Goal: Transaction & Acquisition: Purchase product/service

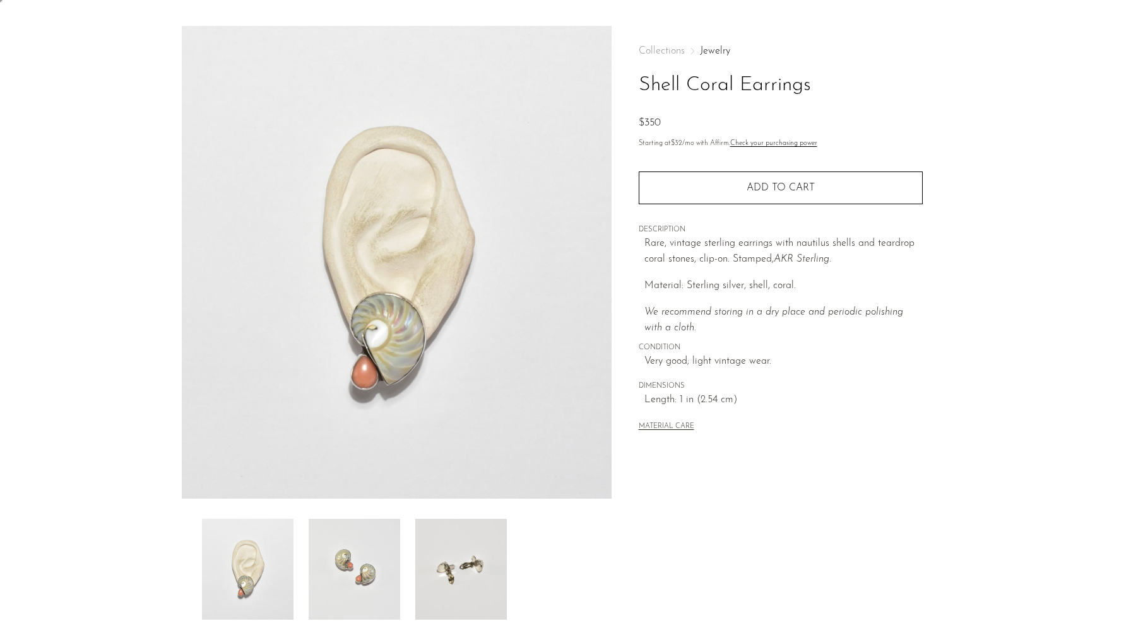
scroll to position [39, 0]
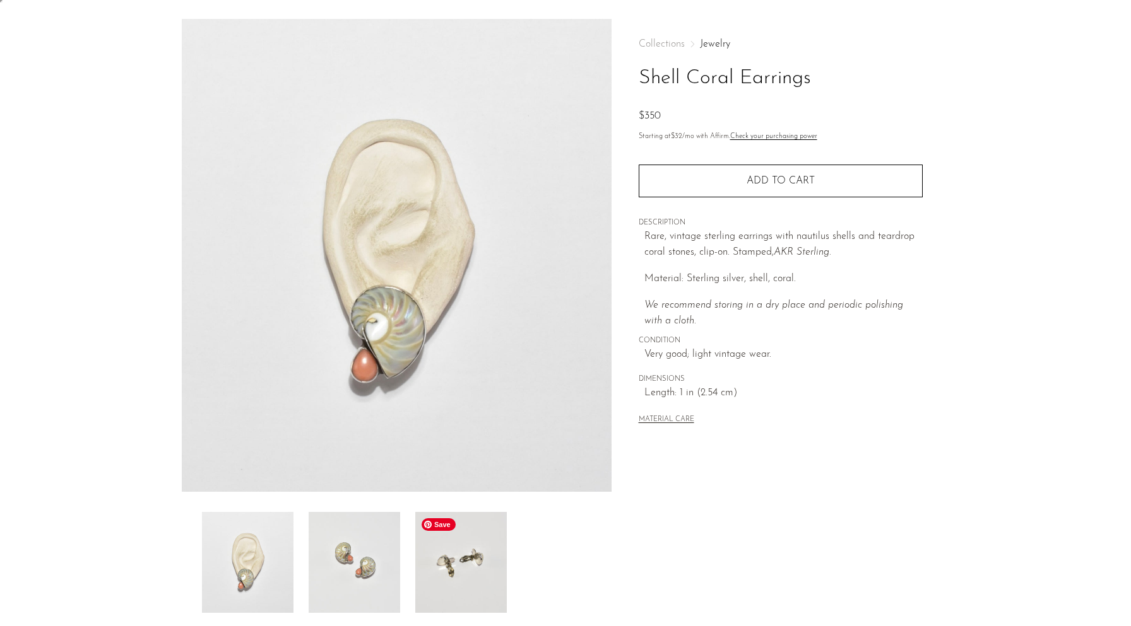
click at [464, 540] on img at bounding box center [460, 562] width 91 height 101
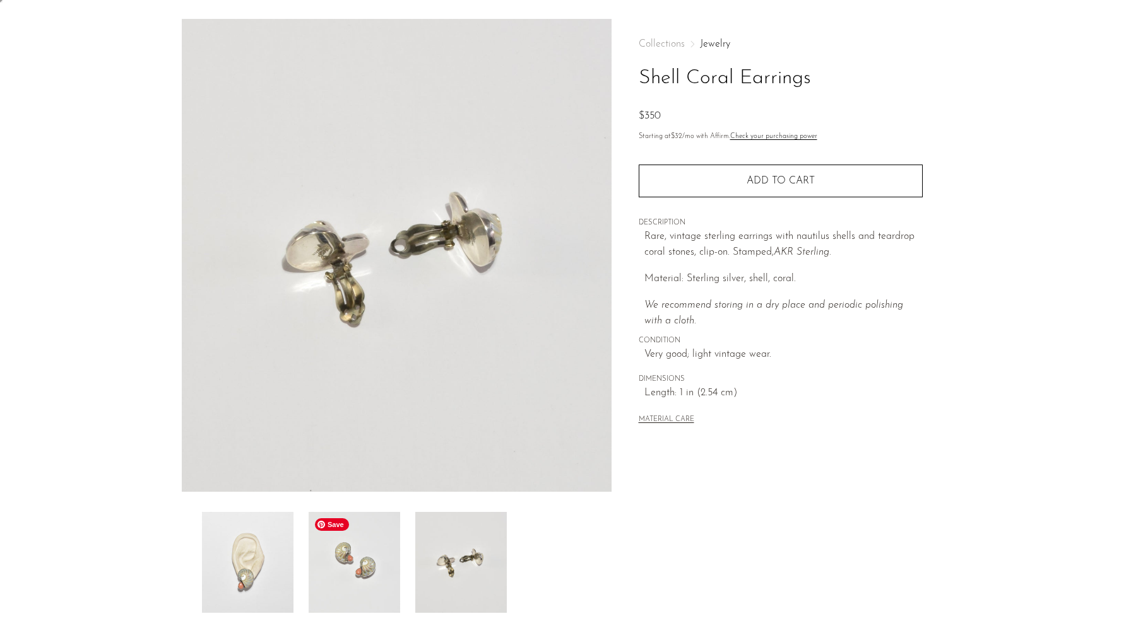
click at [332, 575] on img at bounding box center [353, 562] width 91 height 101
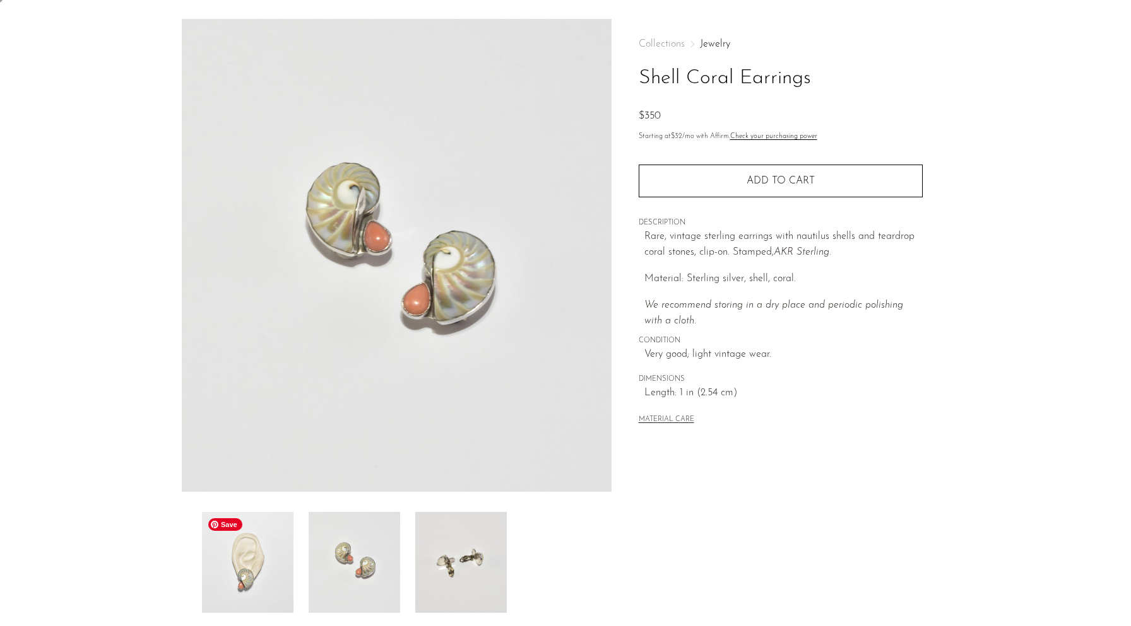
click at [213, 584] on img at bounding box center [247, 562] width 91 height 101
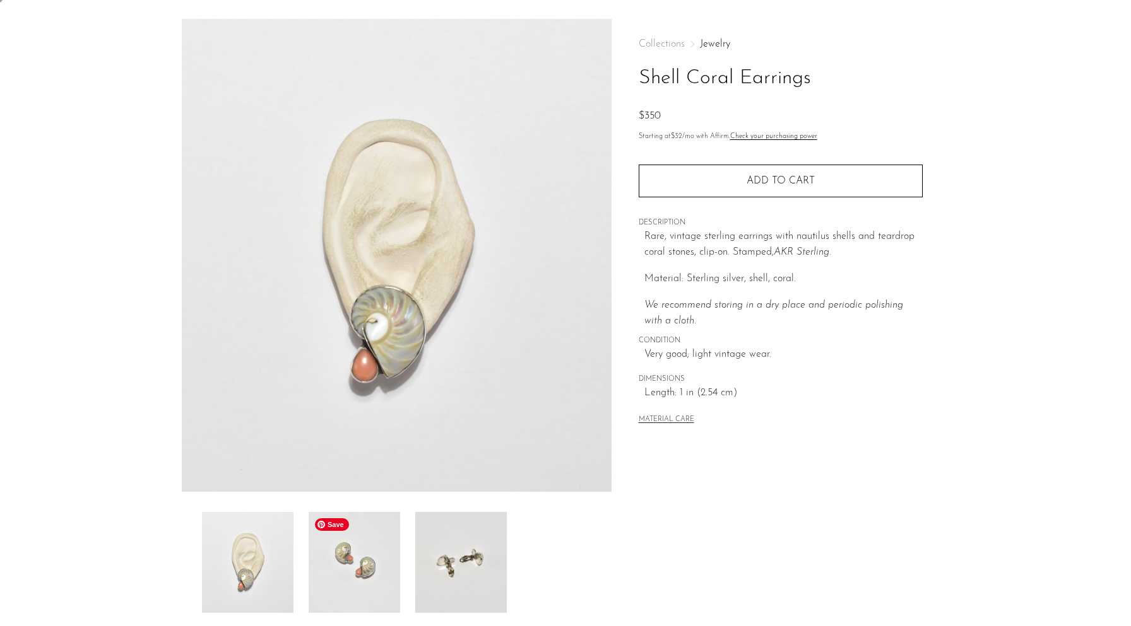
click at [326, 584] on img at bounding box center [353, 562] width 91 height 101
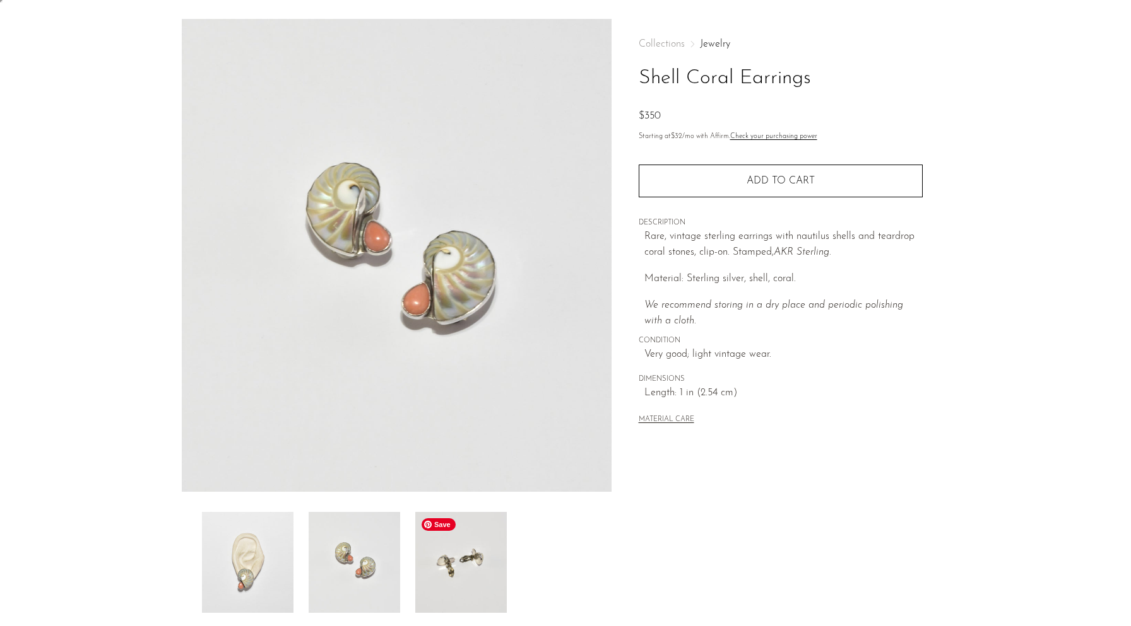
click at [425, 570] on img at bounding box center [460, 562] width 91 height 101
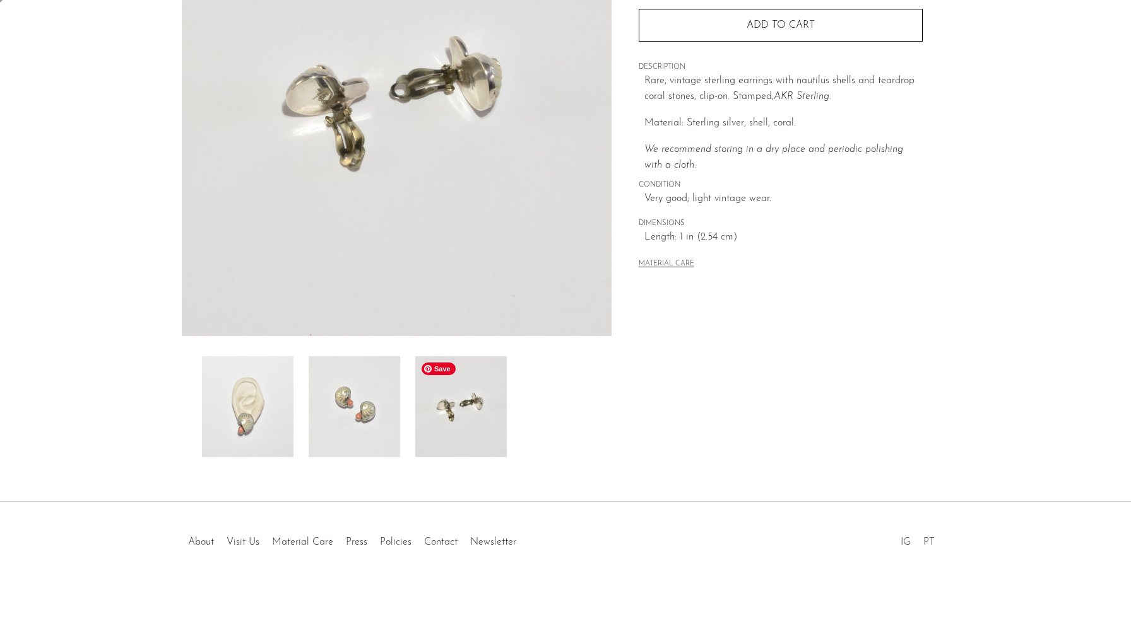
scroll to position [0, 0]
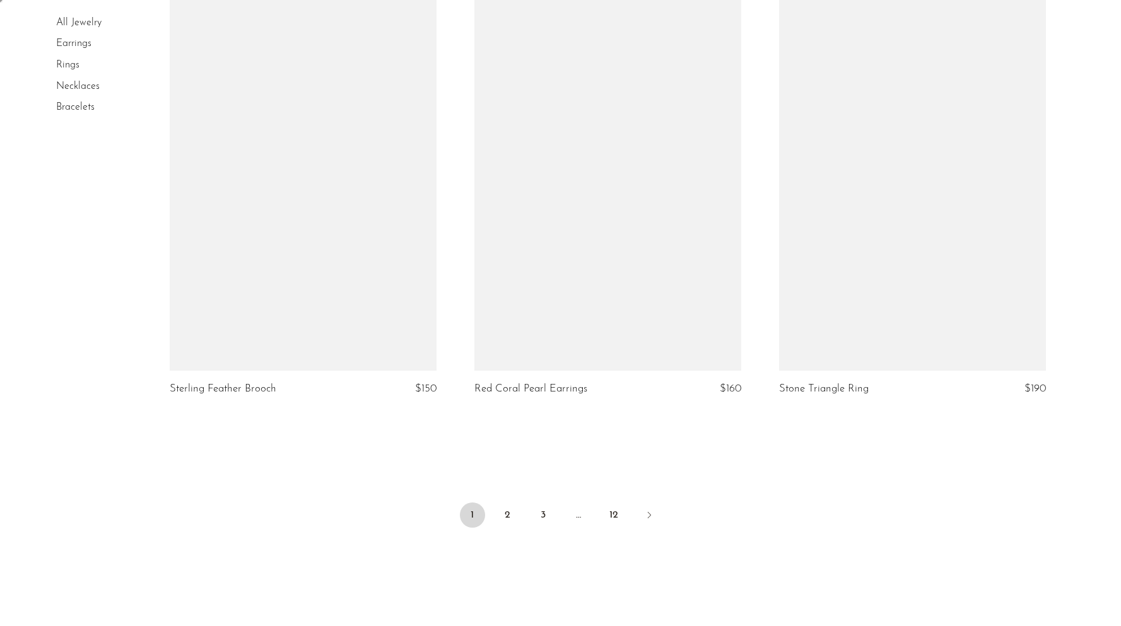
scroll to position [4899, 0]
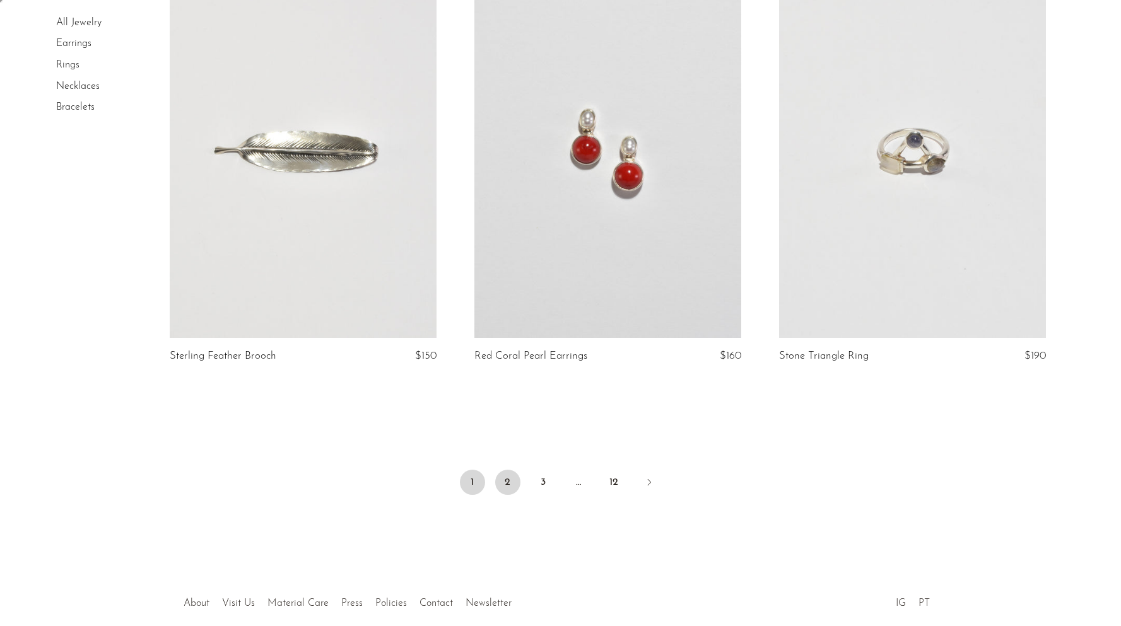
click at [510, 487] on link "2" at bounding box center [507, 482] width 25 height 25
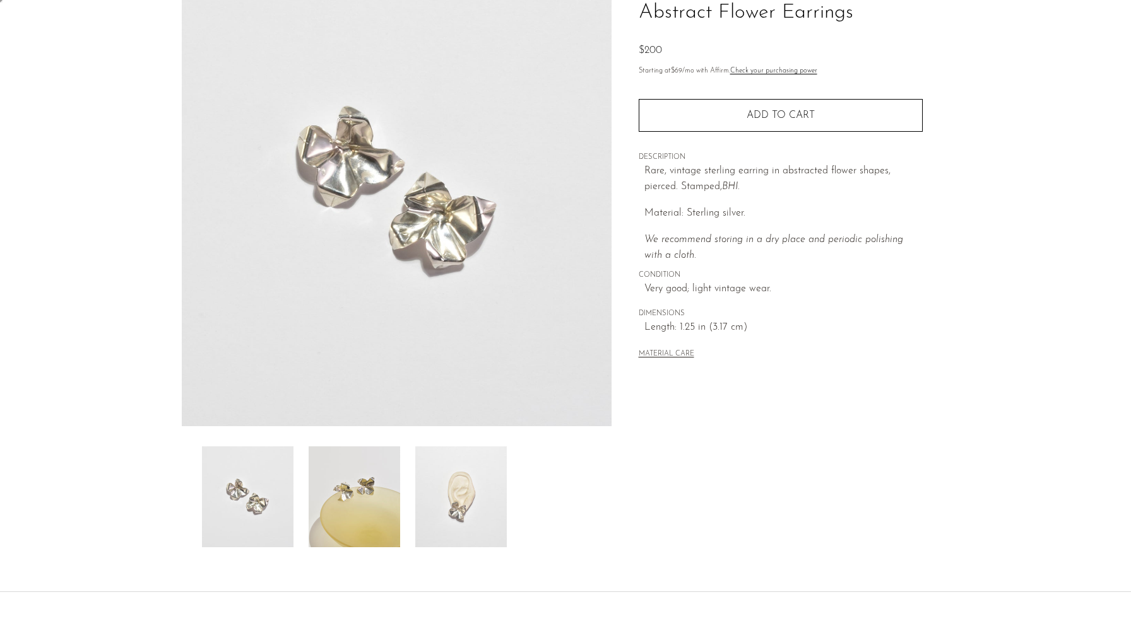
scroll to position [111, 0]
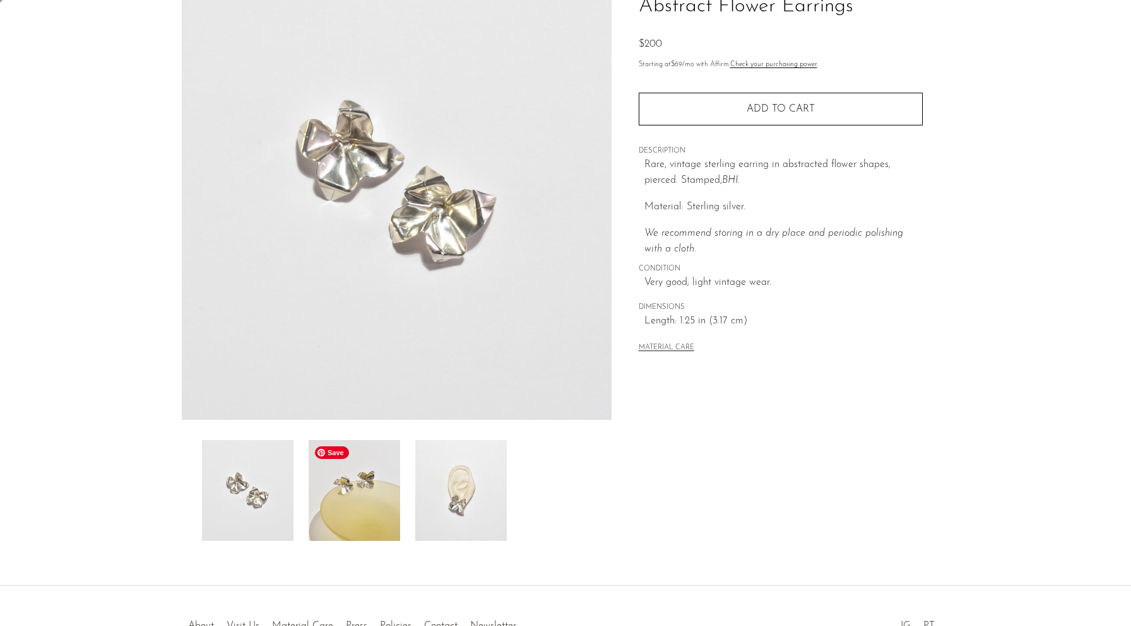
click at [330, 478] on img at bounding box center [353, 490] width 91 height 101
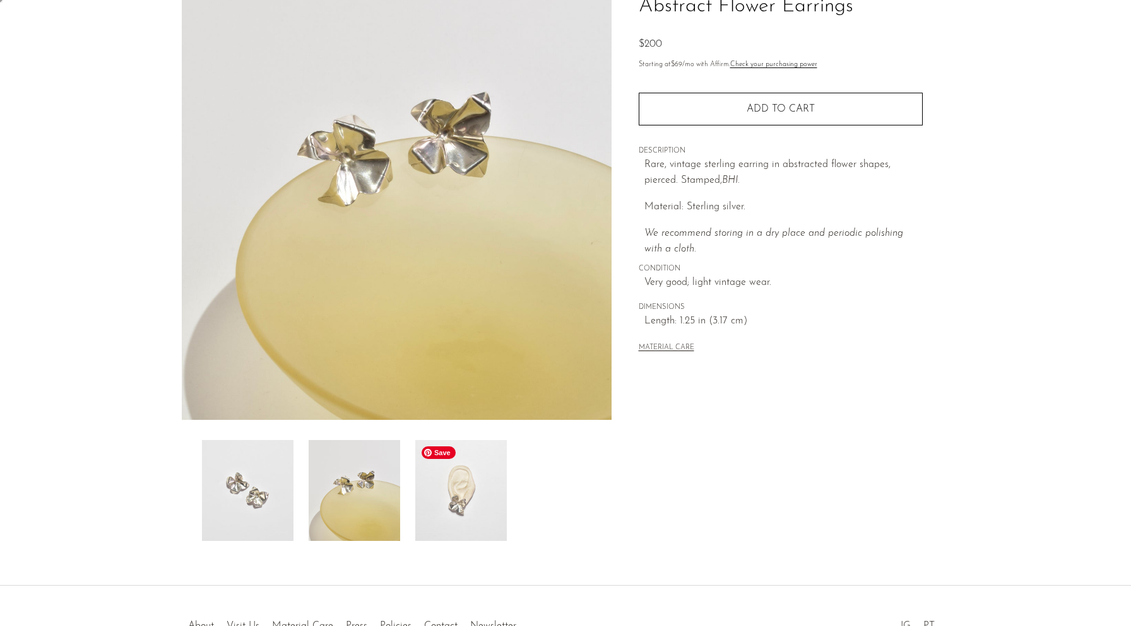
click at [458, 503] on img at bounding box center [460, 490] width 91 height 101
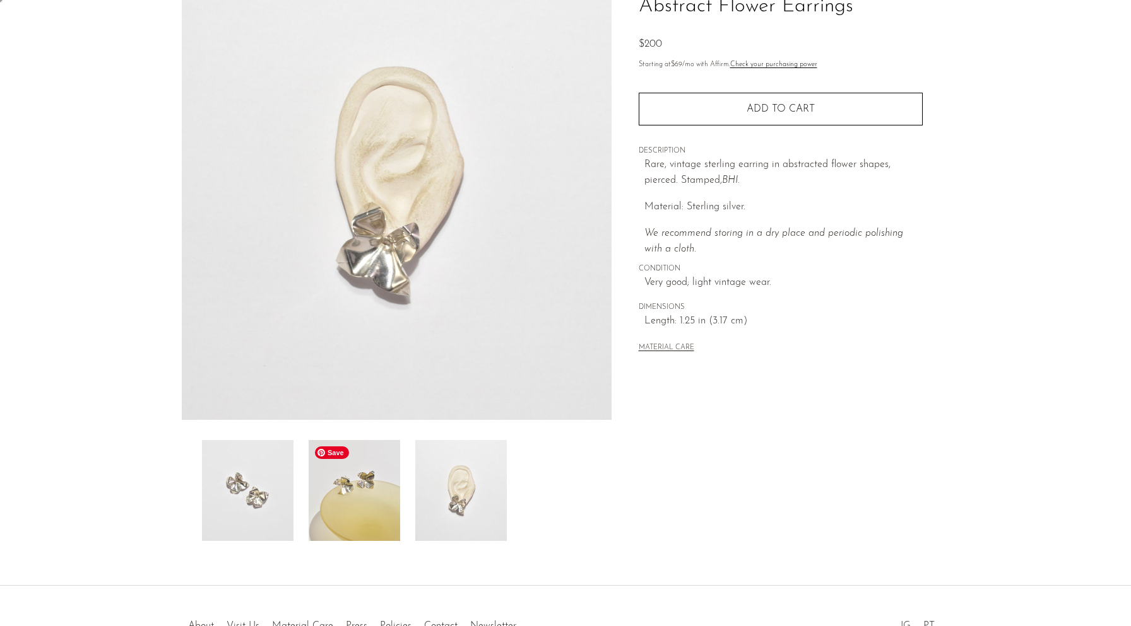
click at [346, 517] on img at bounding box center [353, 490] width 91 height 101
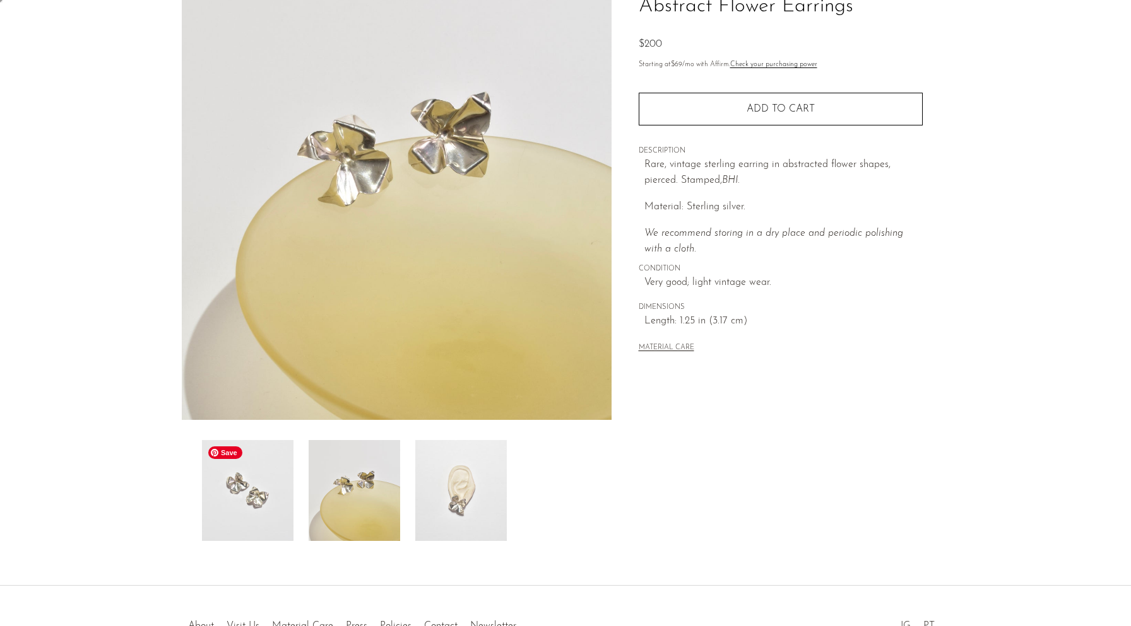
click at [220, 492] on img at bounding box center [247, 490] width 91 height 101
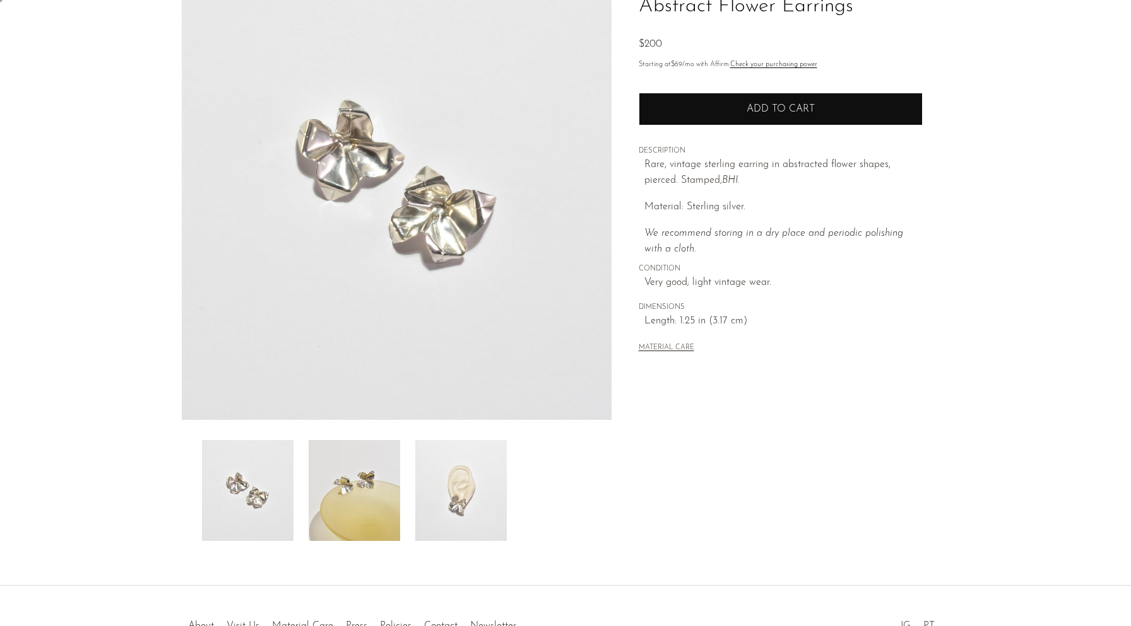
click at [784, 102] on button "Add to cart" at bounding box center [780, 109] width 284 height 33
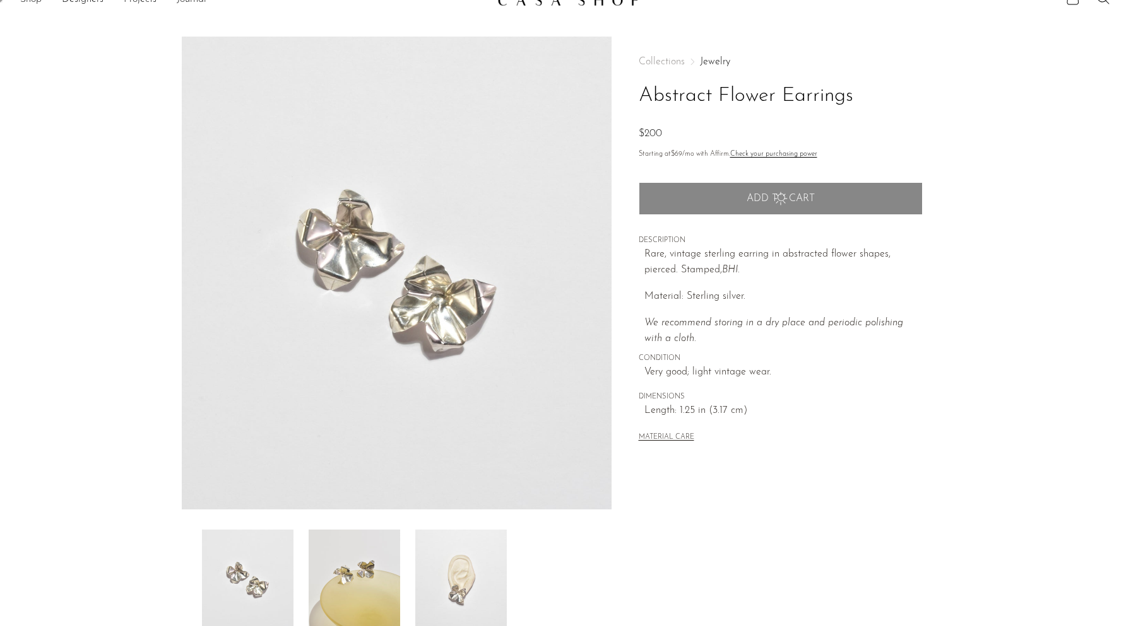
scroll to position [0, 0]
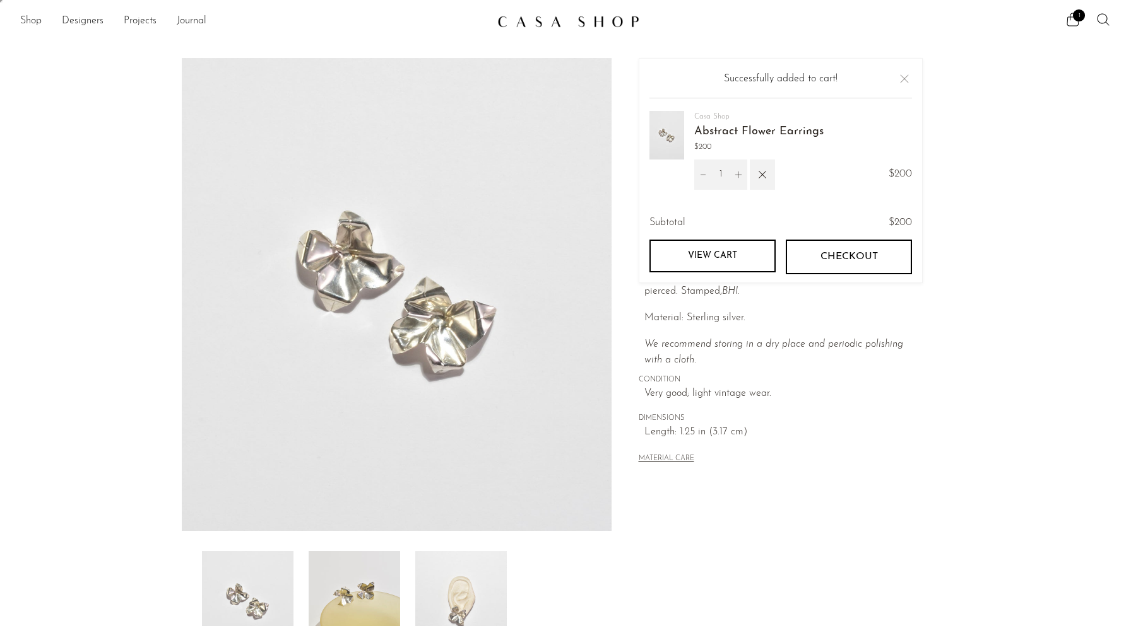
click at [840, 257] on span "Checkout" at bounding box center [848, 257] width 57 height 12
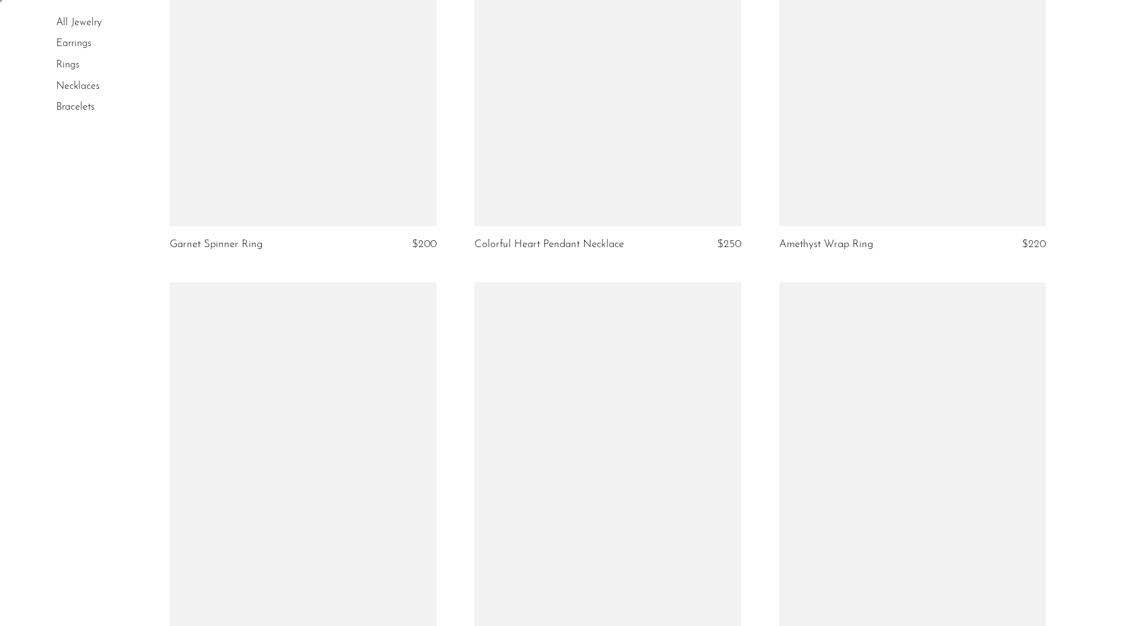
scroll to position [4142, 0]
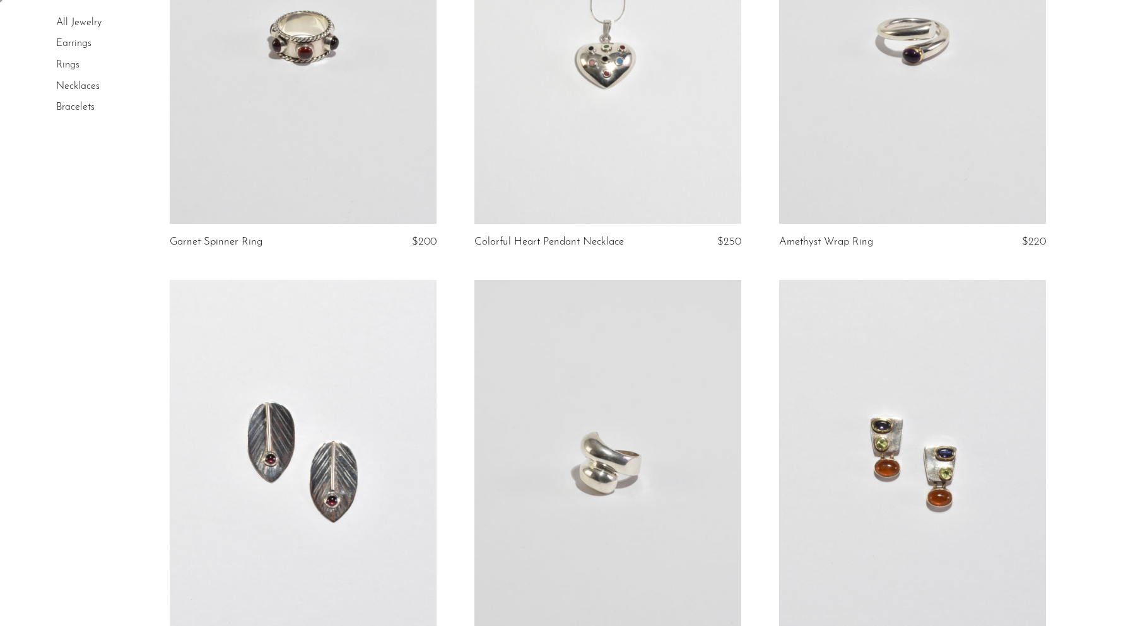
click at [667, 154] on link at bounding box center [607, 36] width 267 height 373
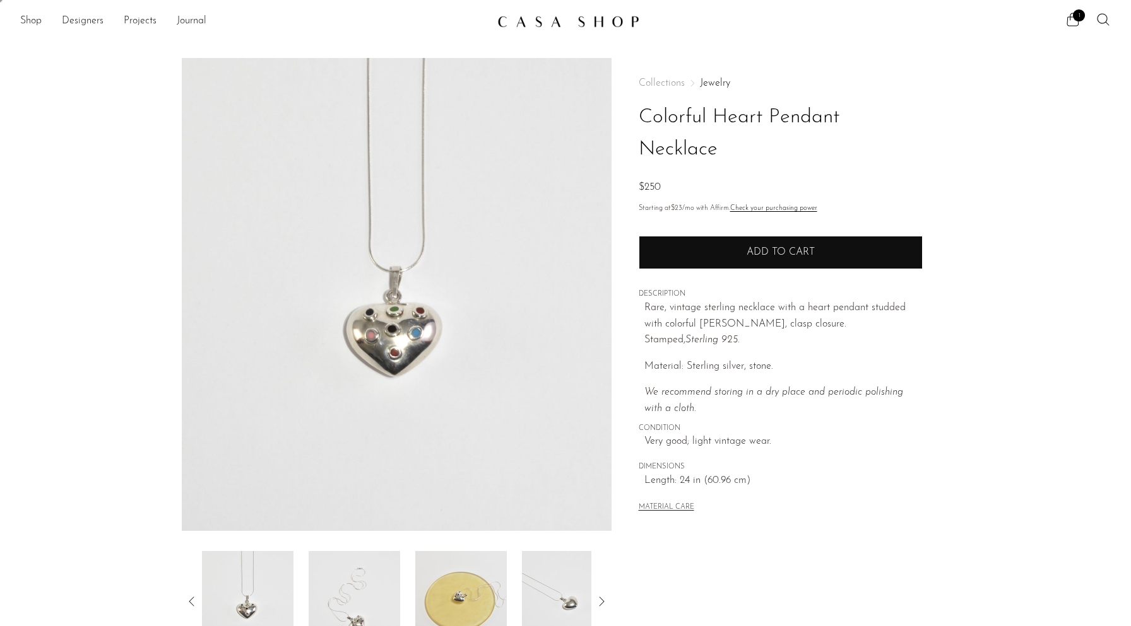
click at [751, 250] on span "Add to cart" at bounding box center [780, 252] width 68 height 10
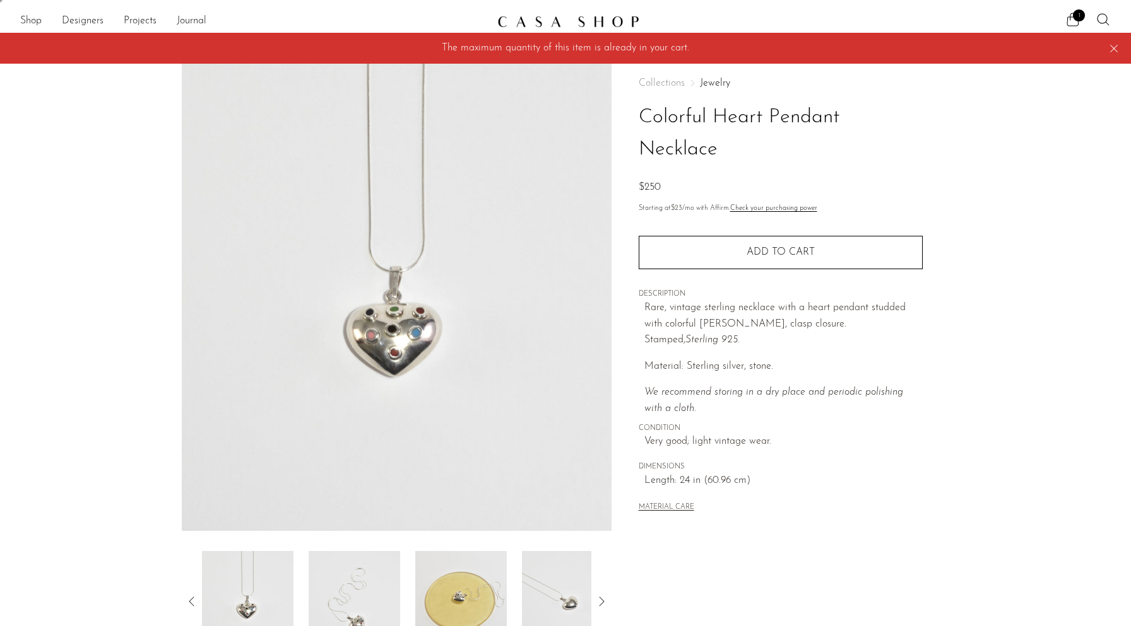
drag, startPoint x: 1058, startPoint y: 11, endPoint x: 1064, endPoint y: 20, distance: 10.5
click at [1058, 11] on div "Shop Featured New Arrivals Bestsellers Coming Soon Jewelry Jewelry All Earrings…" at bounding box center [565, 21] width 1131 height 23
click at [1068, 24] on icon at bounding box center [1072, 19] width 15 height 15
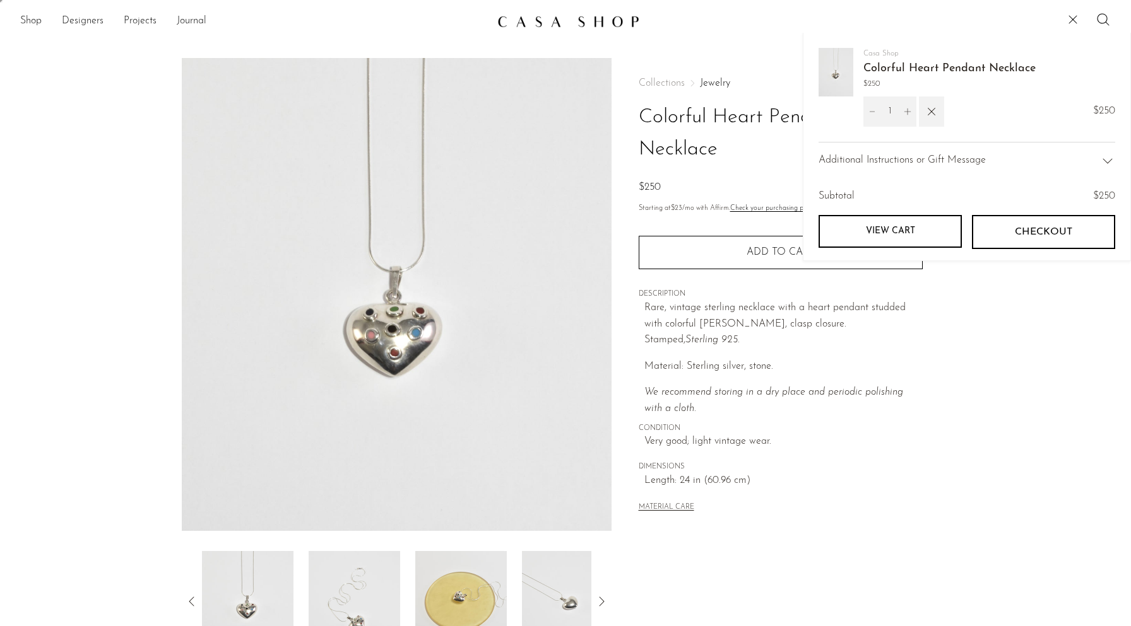
click at [1005, 240] on button "Checkout" at bounding box center [1043, 232] width 143 height 34
